Goal: Information Seeking & Learning: Learn about a topic

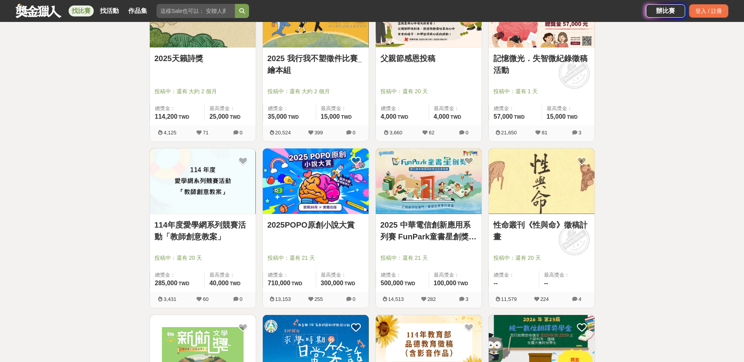
click at [328, 230] on link "2025POPO原創小說大賞" at bounding box center [315, 225] width 96 height 12
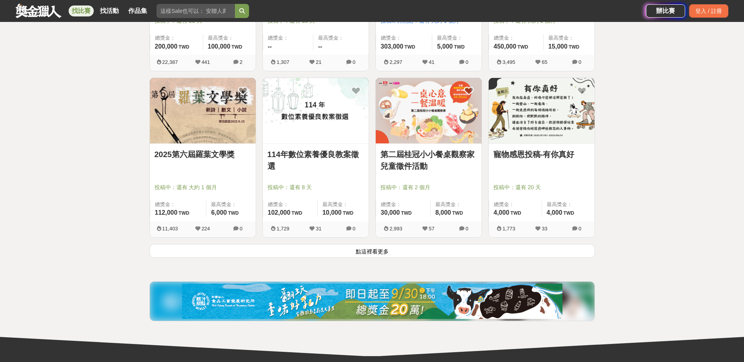
scroll to position [941, 0]
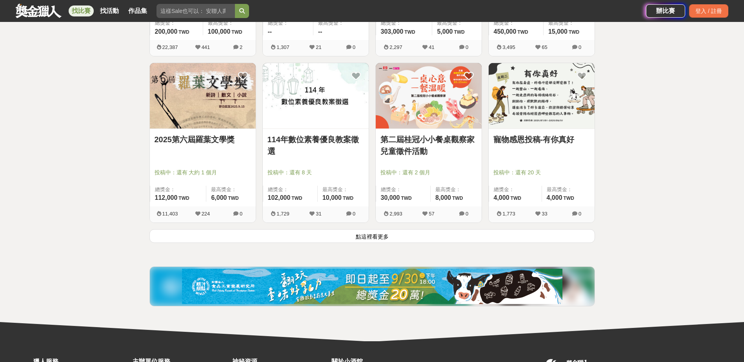
click at [410, 236] on button "點這裡看更多" at bounding box center [371, 236] width 445 height 14
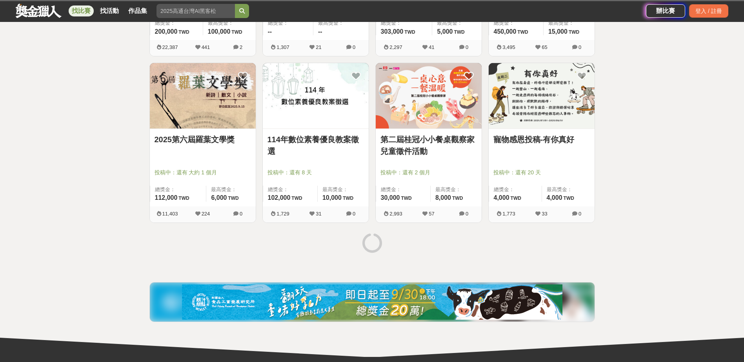
click at [520, 134] on link "寵物感恩投稿-有你真好" at bounding box center [541, 140] width 96 height 12
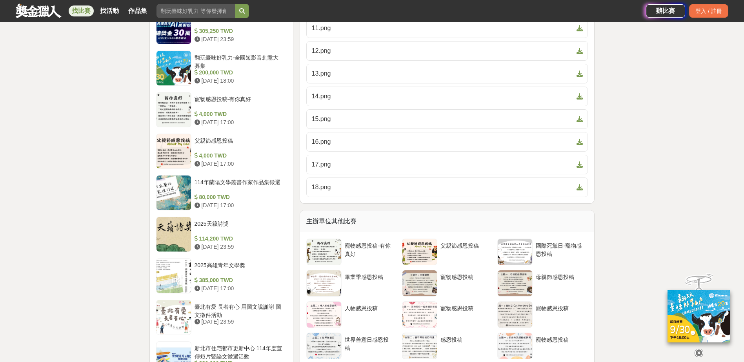
scroll to position [523, 0]
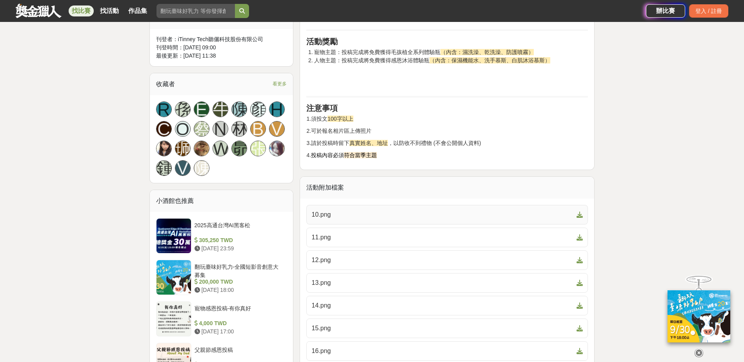
click at [419, 213] on span "10.png" at bounding box center [442, 214] width 262 height 9
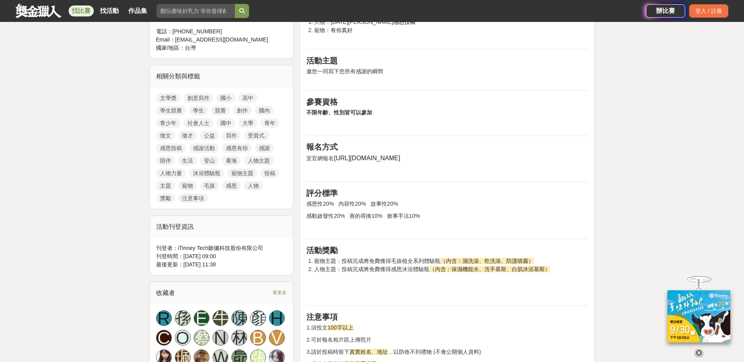
scroll to position [209, 0]
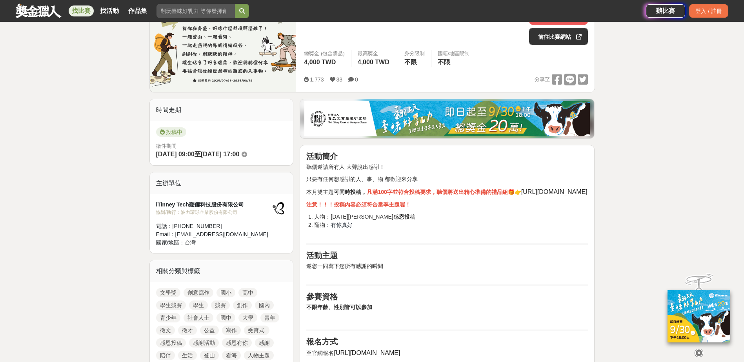
scroll to position [105, 0]
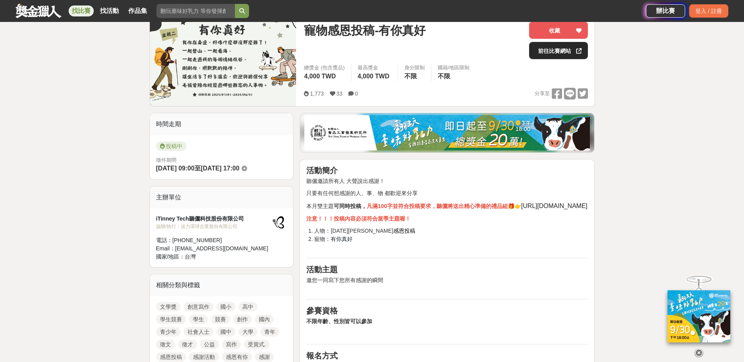
click at [561, 46] on link "前往比賽網站" at bounding box center [558, 50] width 59 height 17
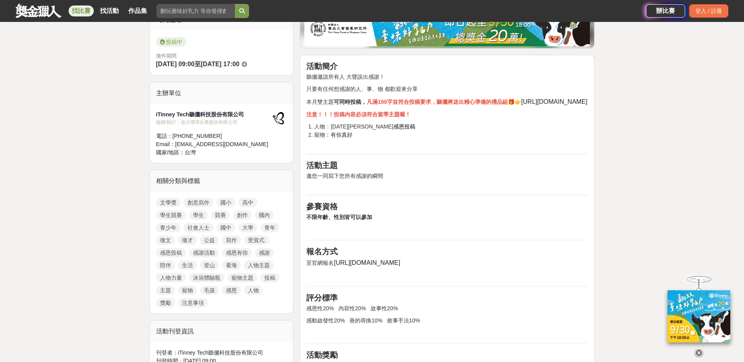
scroll to position [314, 0]
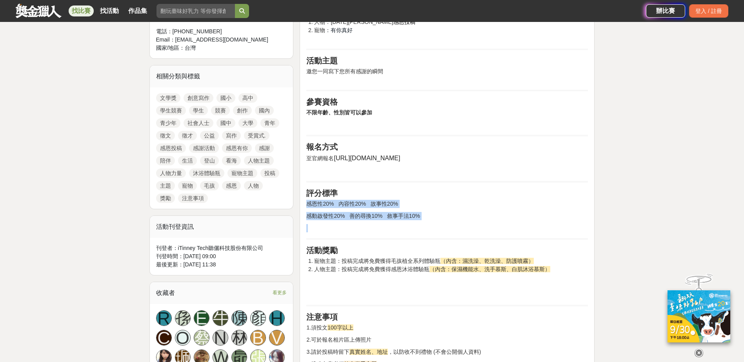
drag, startPoint x: 439, startPoint y: 220, endPoint x: 303, endPoint y: 203, distance: 137.1
click at [303, 202] on div "活動簡介 聽儷邀請所有人 大聲說出感謝！ 只要有任何想感謝的人、事、物 都歡迎來分享 本月雙主題 可同時投稿， 凡滿100字並符合投稿要求，聽儷將送出精心準備…" at bounding box center [446, 164] width 295 height 429
drag, startPoint x: 303, startPoint y: 203, endPoint x: 352, endPoint y: 202, distance: 49.4
copy div "感恩性20% 內容性20% 故事性20% 感動啟發性20% 善的尋換10% 敘事手法10%"
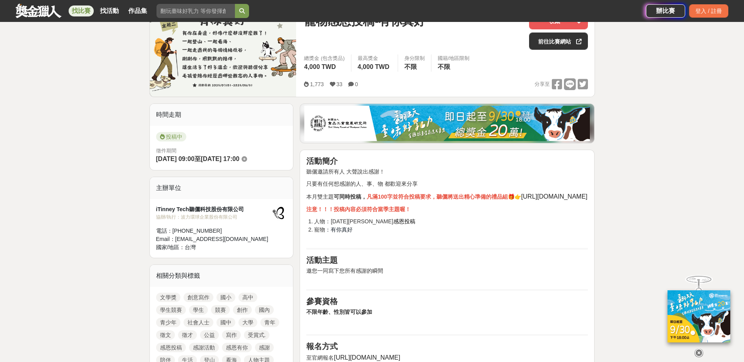
scroll to position [0, 0]
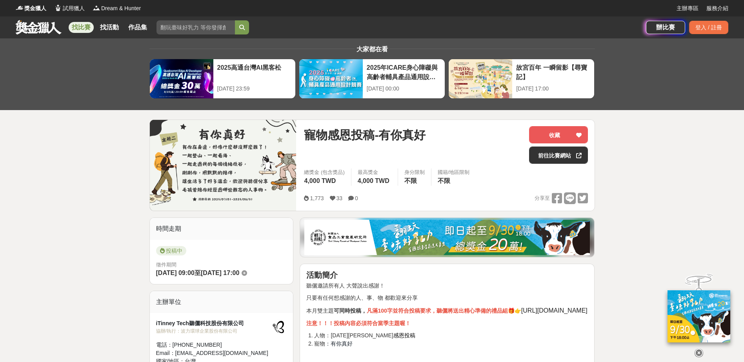
click at [82, 29] on link "找比賽" at bounding box center [81, 27] width 25 height 11
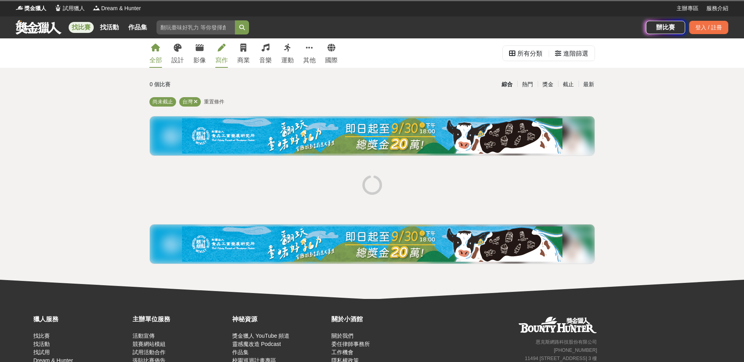
click at [225, 56] on div "寫作" at bounding box center [221, 60] width 13 height 9
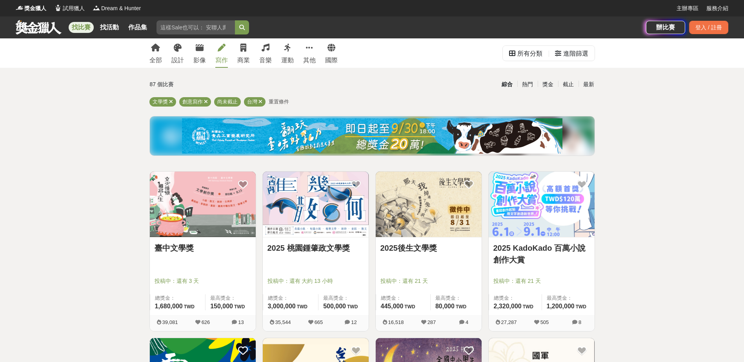
click at [540, 264] on link "2025 KadoKado 百萬小說創作大賞" at bounding box center [541, 254] width 96 height 24
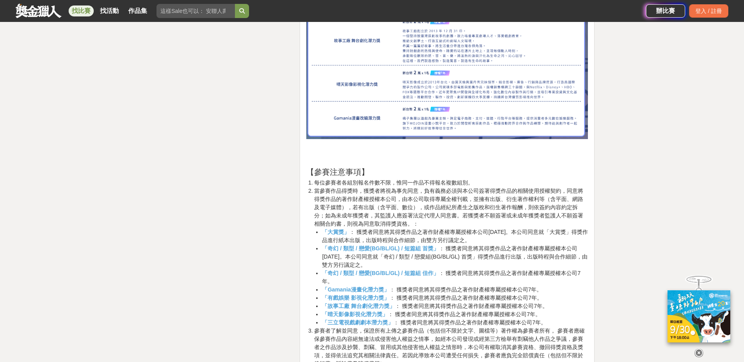
scroll to position [2300, 0]
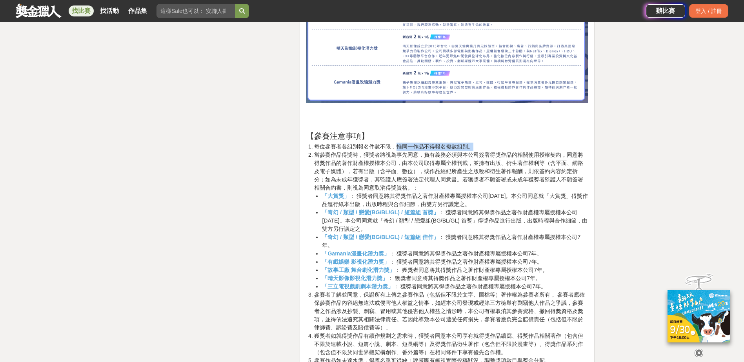
drag, startPoint x: 401, startPoint y: 146, endPoint x: 472, endPoint y: 150, distance: 71.5
click at [472, 150] on li "每位參賽者各組別報名件數不限，惟同一作品不得報名複數組別。" at bounding box center [451, 147] width 274 height 8
drag, startPoint x: 472, startPoint y: 150, endPoint x: 515, endPoint y: 139, distance: 44.2
click at [541, 139] on h2 "【參賽注意事項】" at bounding box center [446, 135] width 281 height 9
drag, startPoint x: 314, startPoint y: 147, endPoint x: 484, endPoint y: 147, distance: 170.1
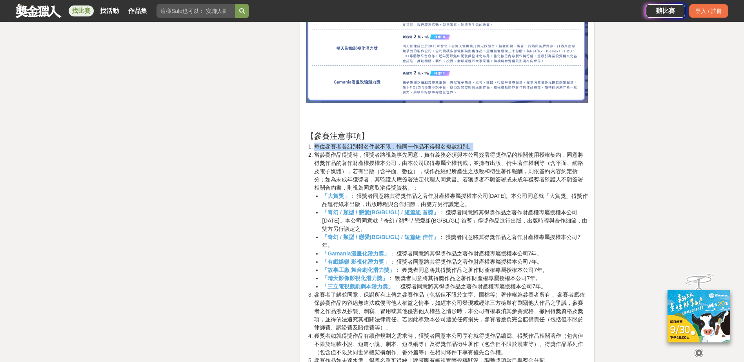
click at [484, 147] on li "每位參賽者各組別報名件數不限，惟同一作品不得報名複數組別。" at bounding box center [451, 147] width 274 height 8
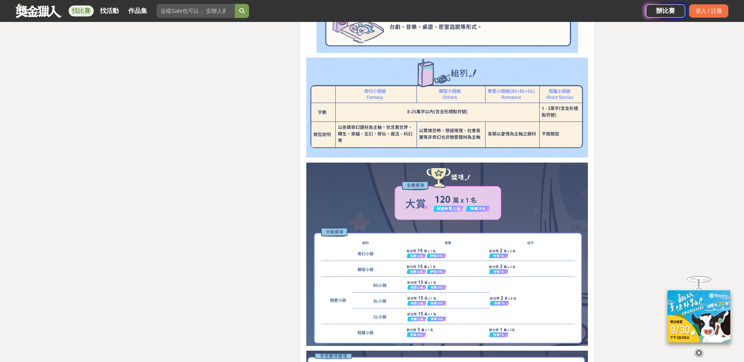
scroll to position [1777, 0]
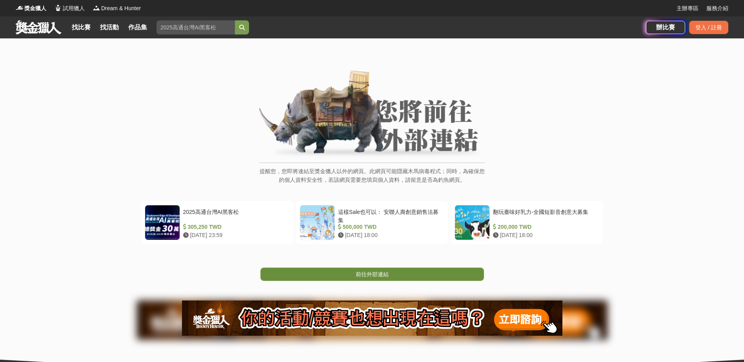
click at [356, 272] on span "前往外部連結" at bounding box center [372, 274] width 33 height 6
